Goal: Navigation & Orientation: Find specific page/section

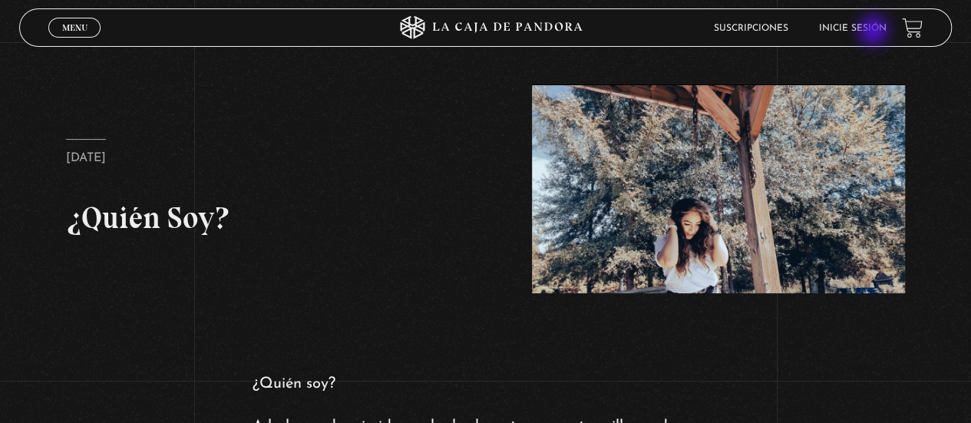
click at [875, 32] on link "Inicie sesión" at bounding box center [853, 28] width 68 height 9
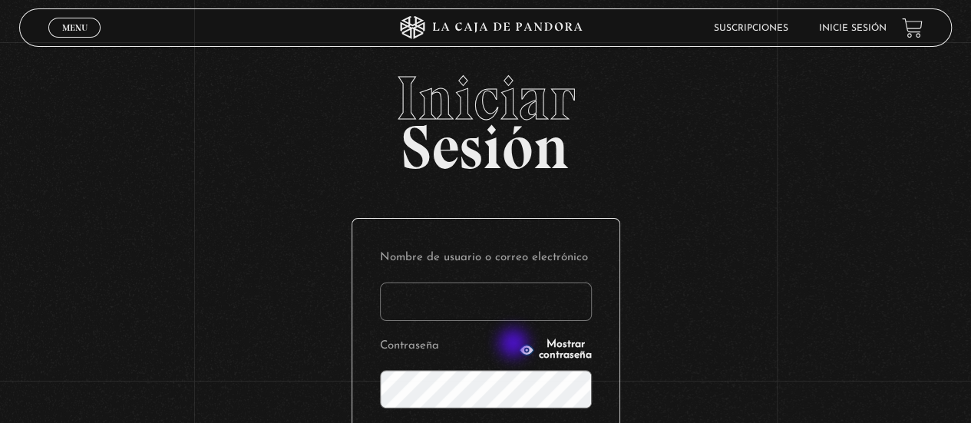
scroll to position [230, 0]
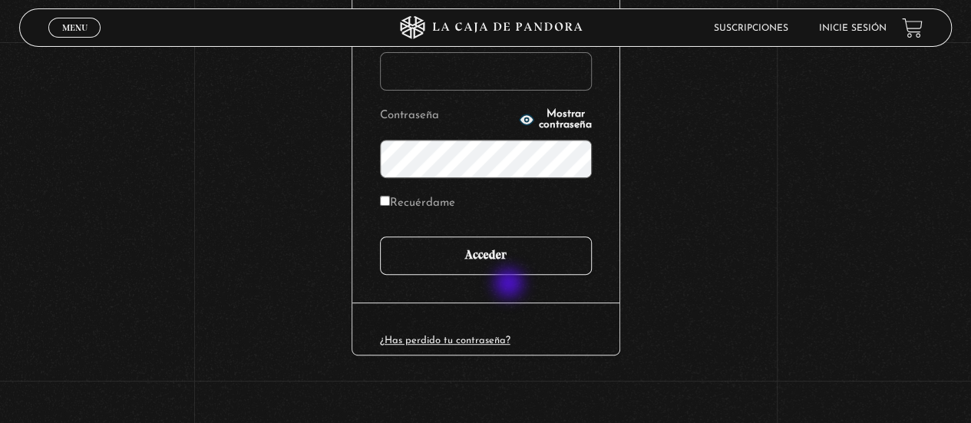
type input "[EMAIL_ADDRESS][DOMAIN_NAME]"
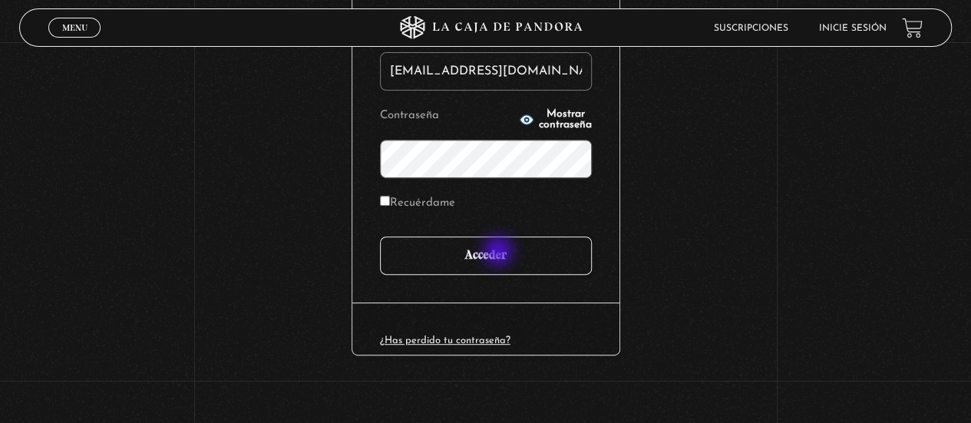
click at [500, 253] on input "Acceder" at bounding box center [486, 255] width 212 height 38
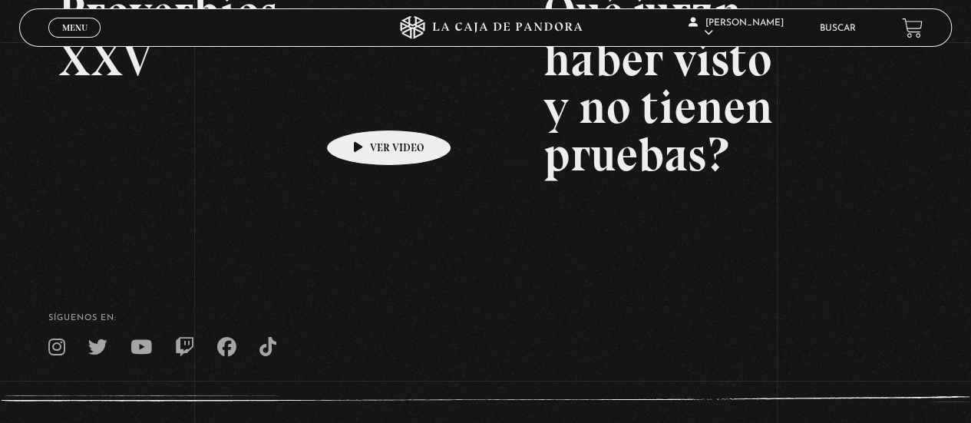
scroll to position [151, 0]
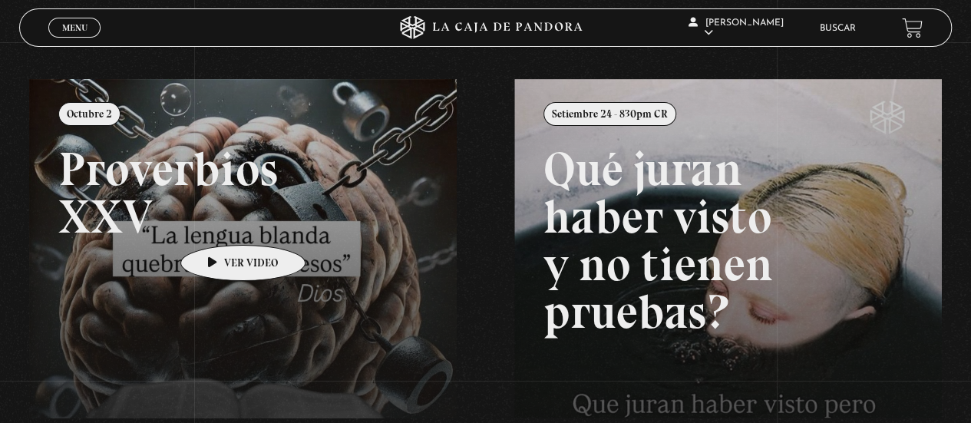
click at [219, 222] on link at bounding box center [514, 290] width 971 height 423
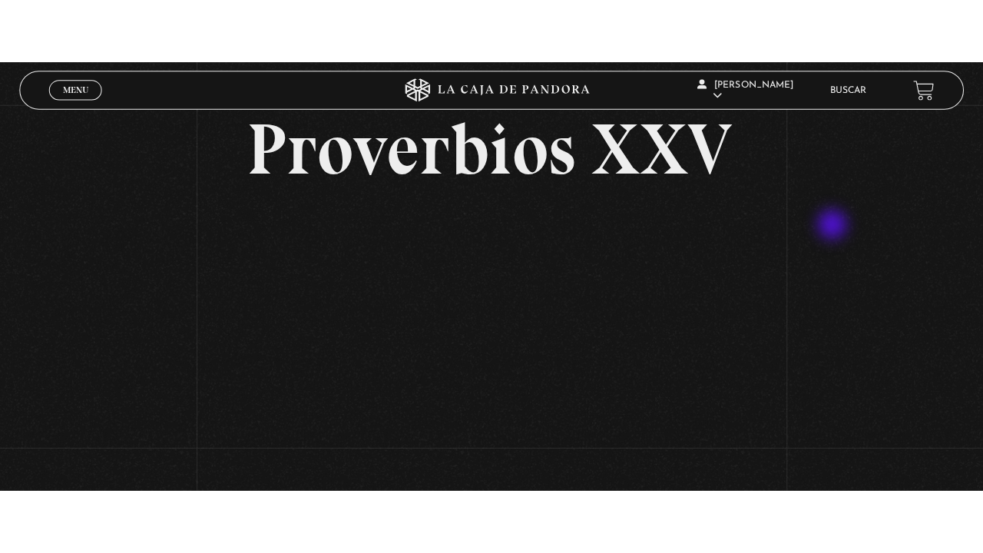
scroll to position [154, 0]
